Goal: Information Seeking & Learning: Find specific page/section

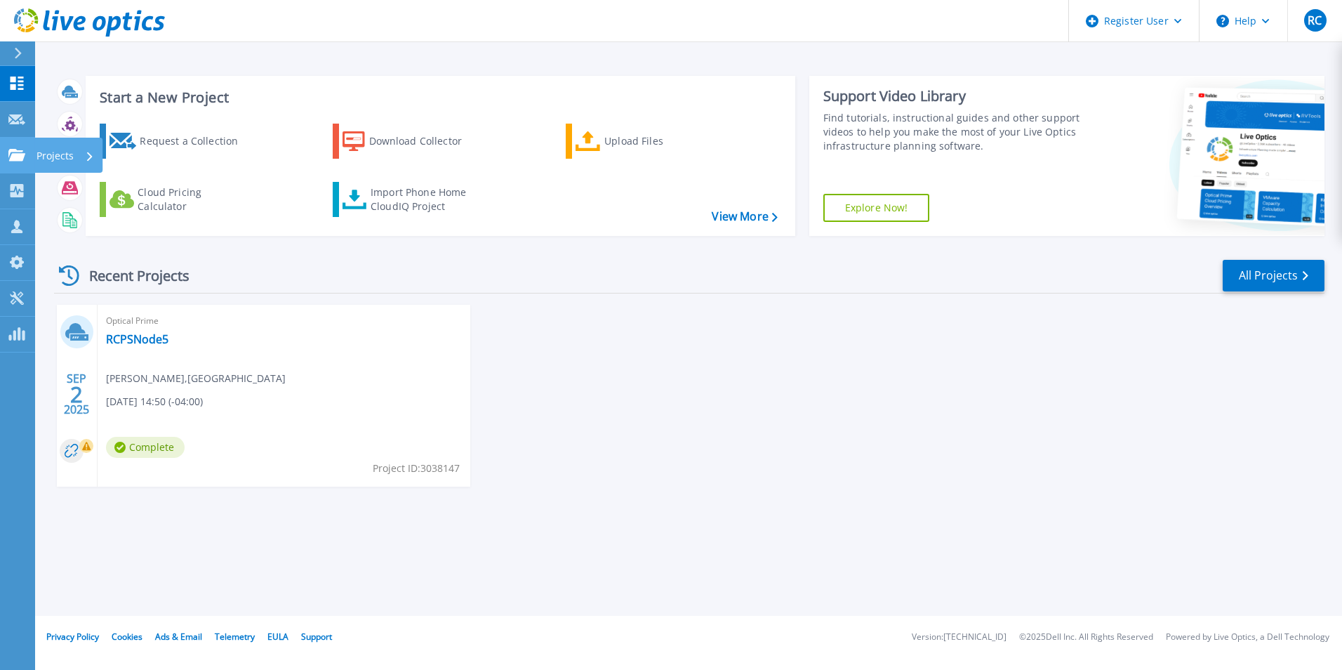
click at [36, 151] on p "Projects" at bounding box center [54, 156] width 37 height 36
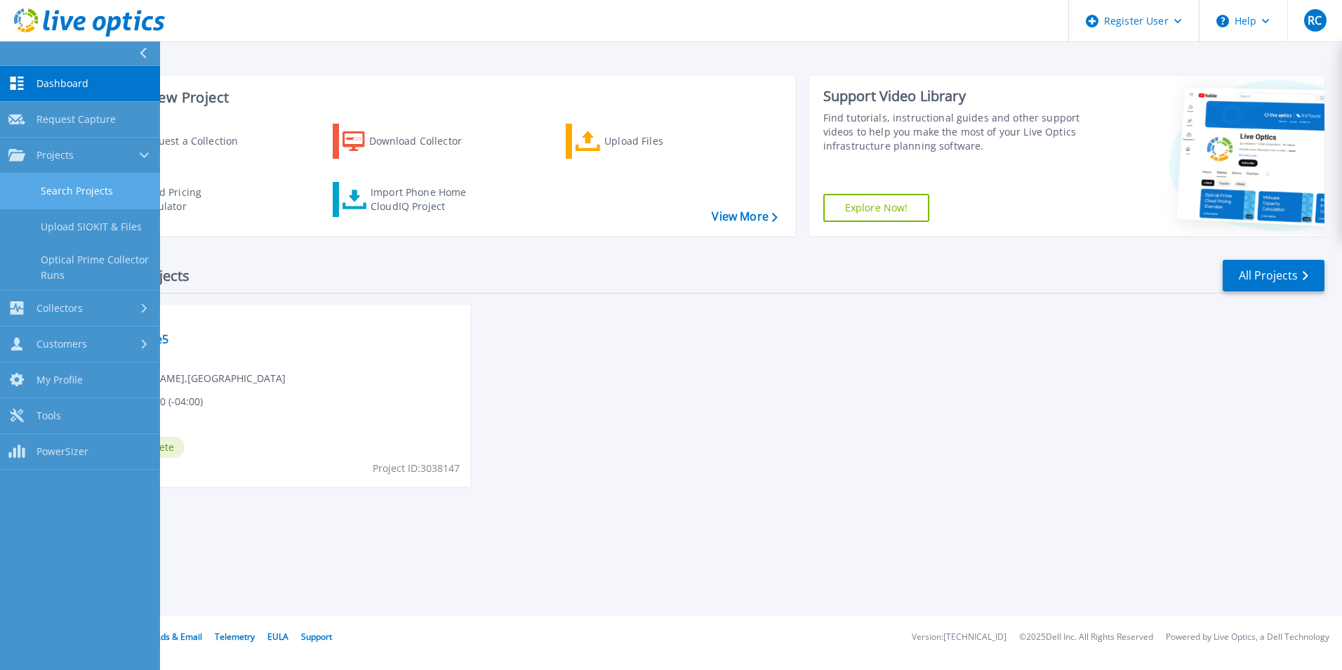
click at [103, 192] on link "Search Projects" at bounding box center [80, 191] width 160 height 36
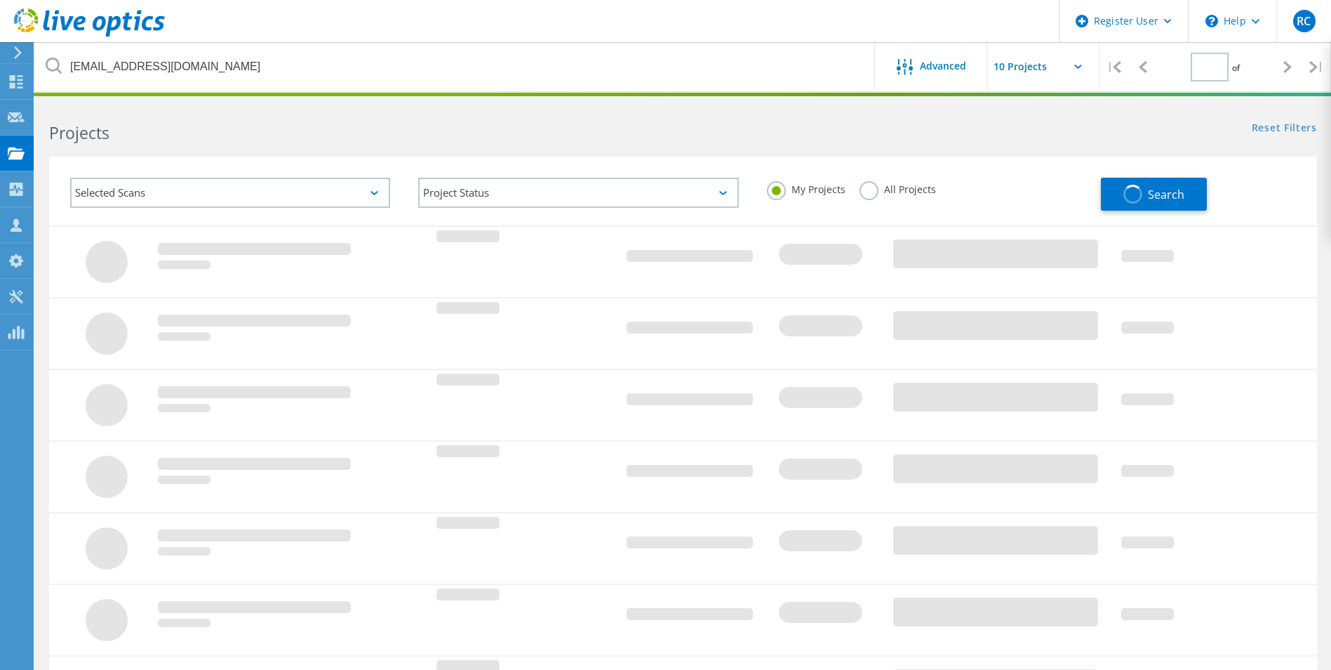
type input "1"
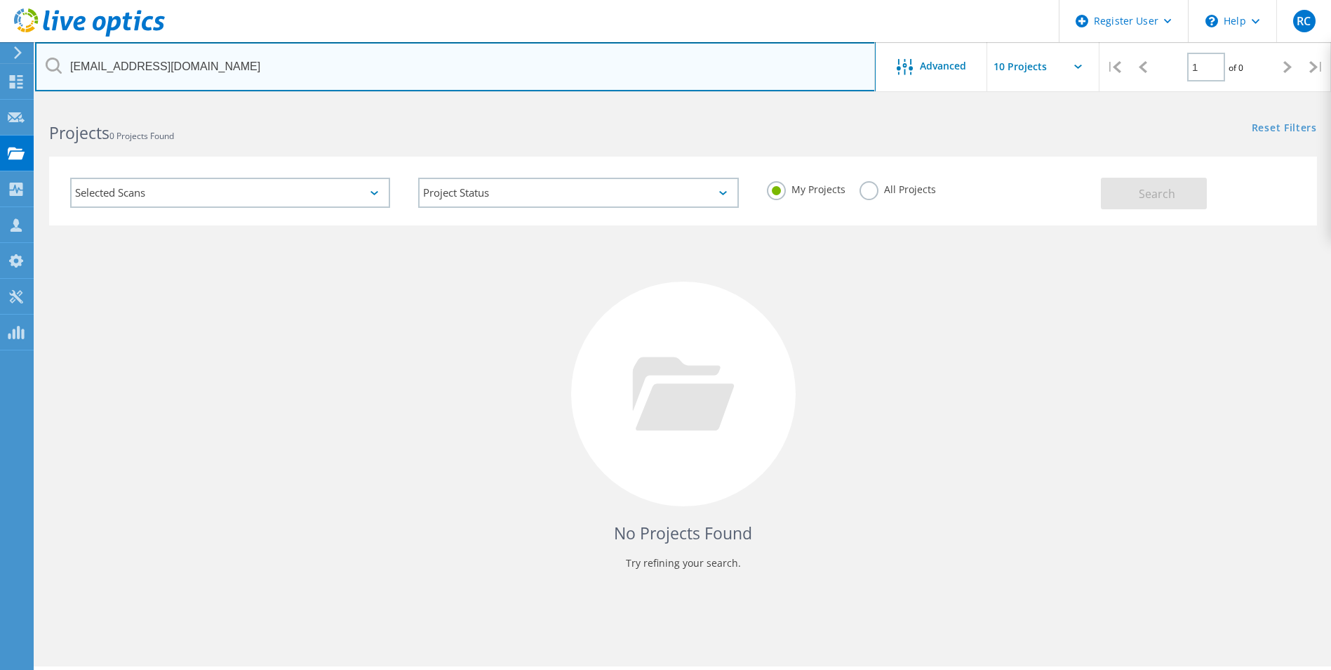
drag, startPoint x: 207, startPoint y: 69, endPoint x: 48, endPoint y: 59, distance: 159.0
click at [48, 59] on div "jacksonw1@fvsu.edu" at bounding box center [455, 66] width 840 height 49
click at [232, 64] on input "text" at bounding box center [455, 66] width 841 height 49
paste input "cdial@coffeecountygov.com"
click at [232, 64] on input "cdial@coffeecountygov.com" at bounding box center [455, 66] width 841 height 49
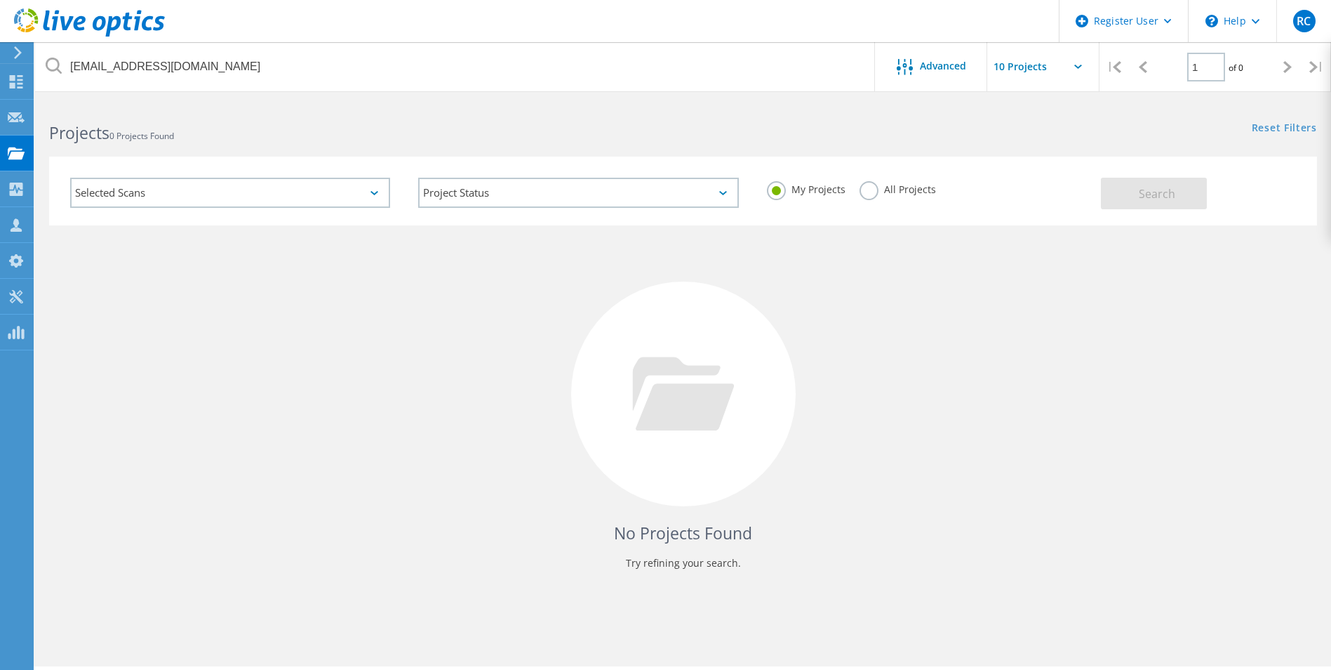
click at [879, 189] on label "All Projects" at bounding box center [898, 187] width 77 height 13
click at [0, 0] on input "All Projects" at bounding box center [0, 0] width 0 height 0
click at [1124, 186] on button "Search" at bounding box center [1154, 194] width 106 height 32
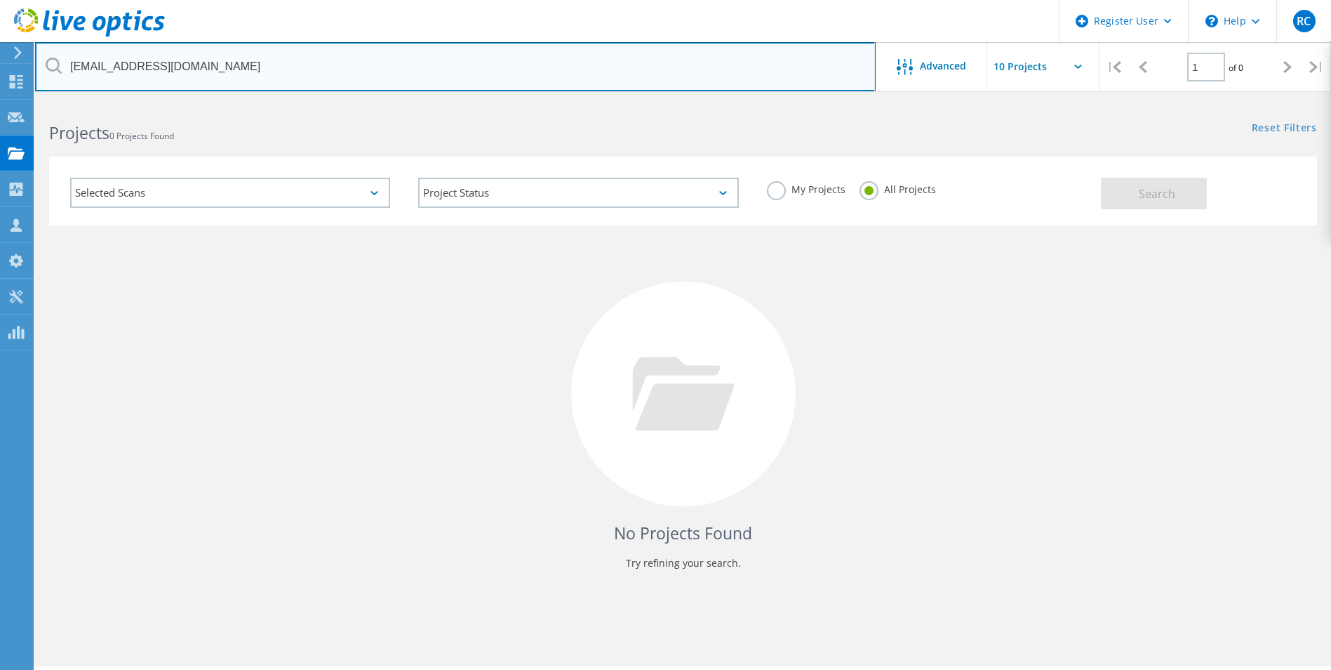
drag, startPoint x: 246, startPoint y: 67, endPoint x: 46, endPoint y: 69, distance: 200.1
click at [46, 69] on div "cdial@coffeecountygov.com" at bounding box center [455, 66] width 840 height 49
paste input "sgcce-inc"
type input "cdial@sgcce-inc.com"
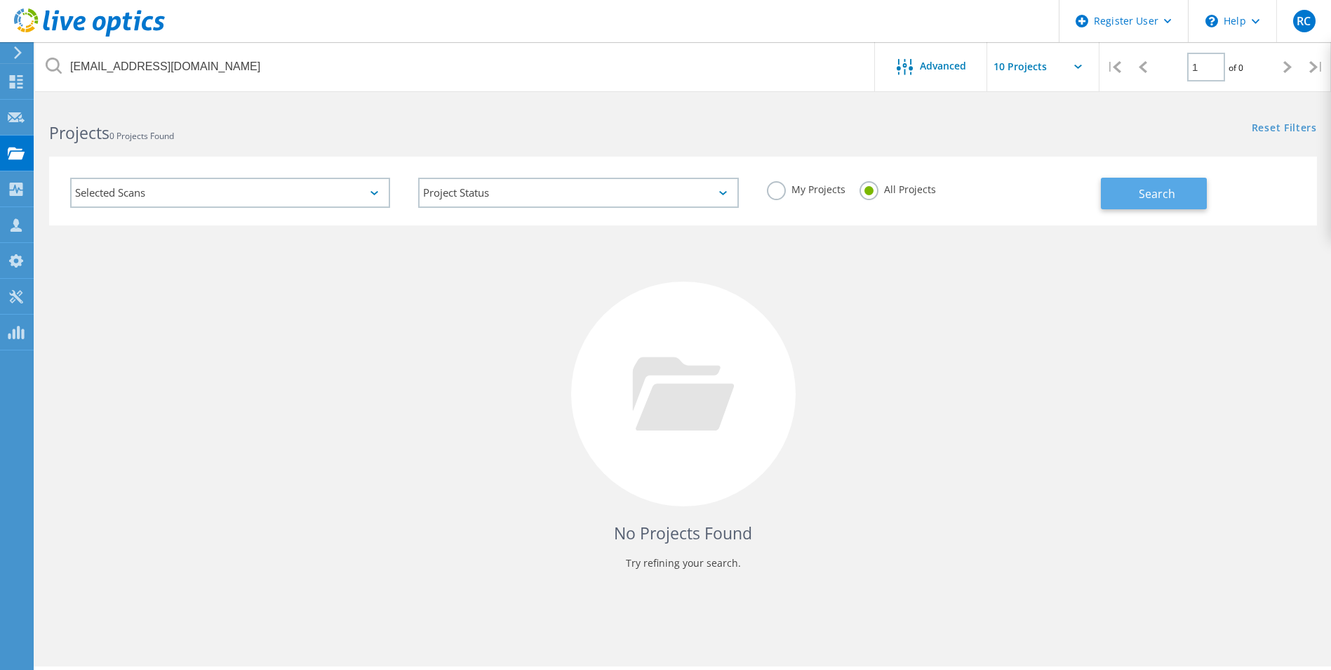
click at [1110, 206] on button "Search" at bounding box center [1154, 194] width 106 height 32
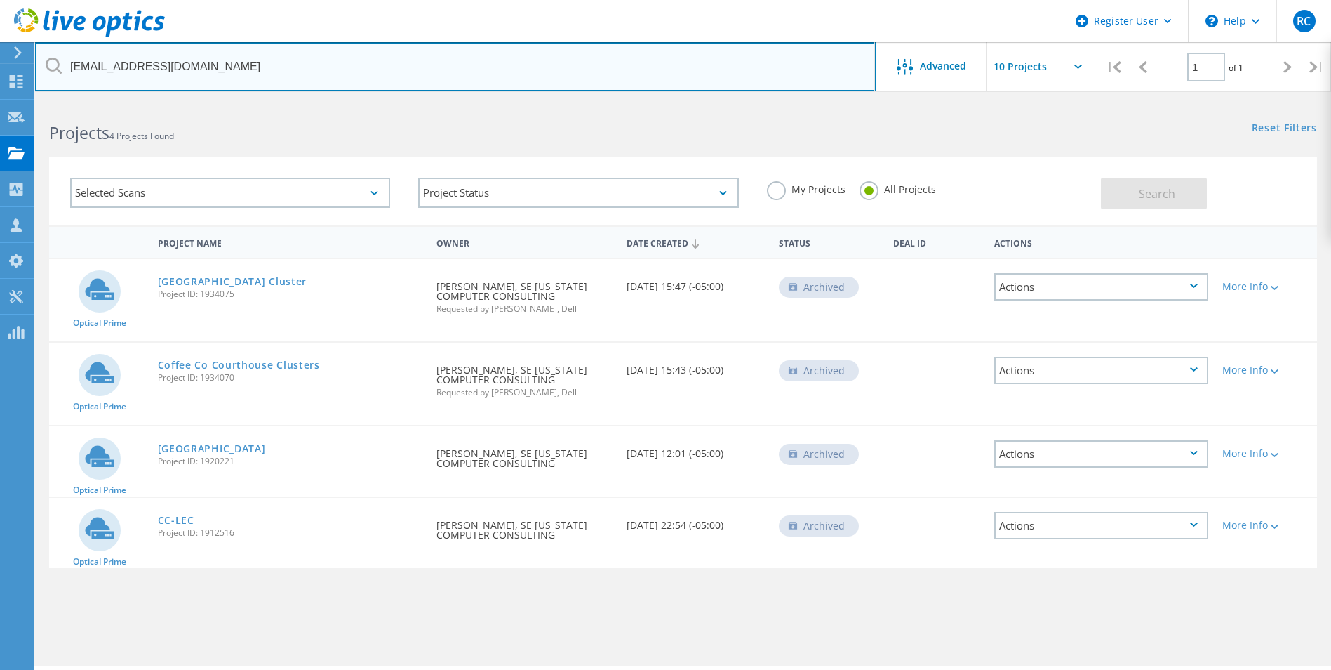
drag, startPoint x: 186, startPoint y: 63, endPoint x: 68, endPoint y: 71, distance: 118.2
click at [68, 71] on input "cdial@sgcce-inc.com" at bounding box center [455, 66] width 841 height 49
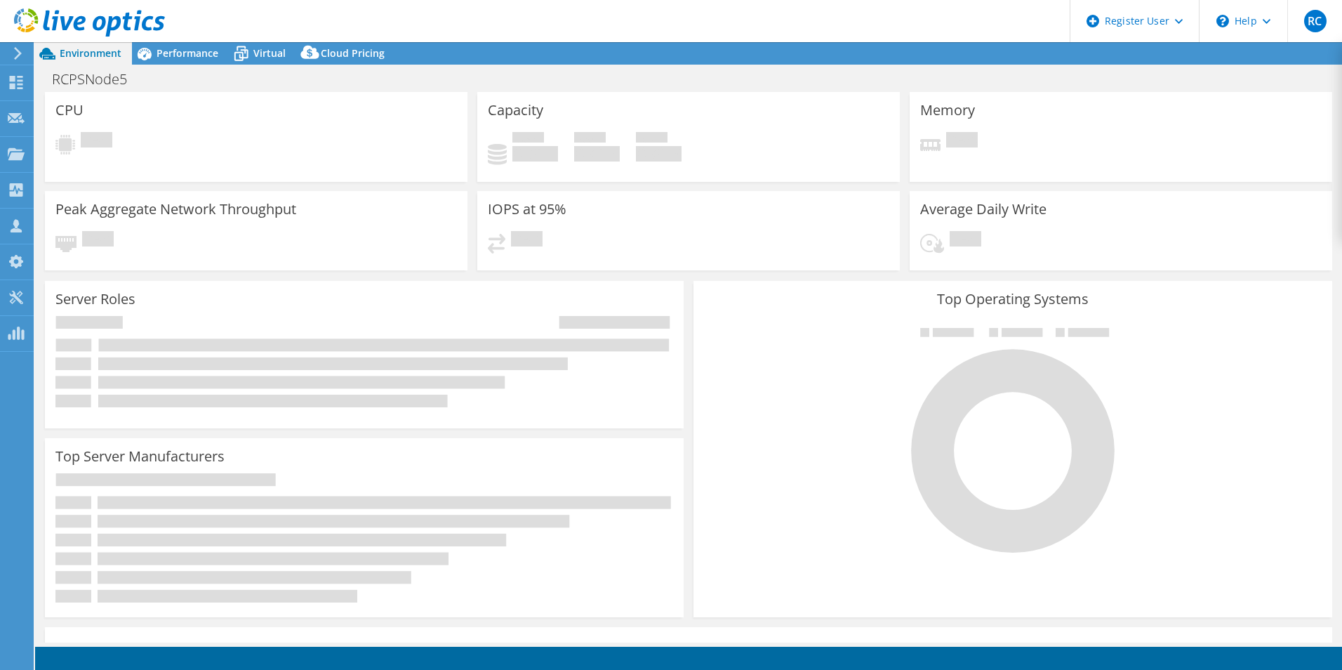
select select "USD"
